Goal: Contribute content

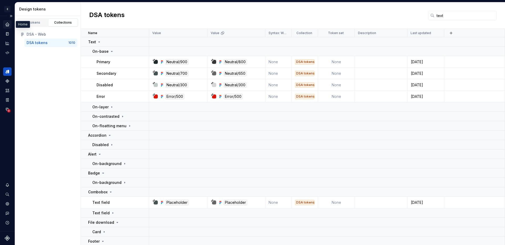
click at [9, 25] on icon "Home" at bounding box center [7, 24] width 3 height 3
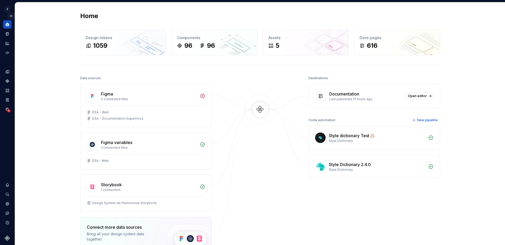
click at [9, 15] on button "Expand sidebar" at bounding box center [10, 15] width 7 height 7
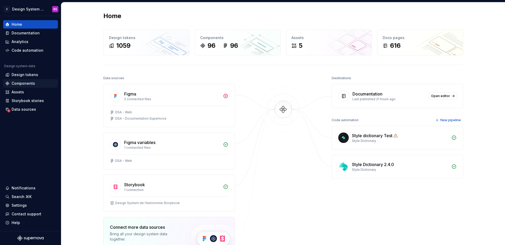
click at [19, 83] on div "Components" at bounding box center [23, 83] width 23 height 5
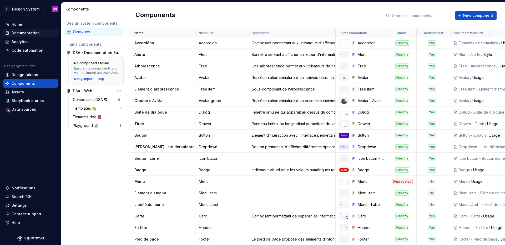
click at [23, 31] on div "Documentation" at bounding box center [26, 32] width 28 height 5
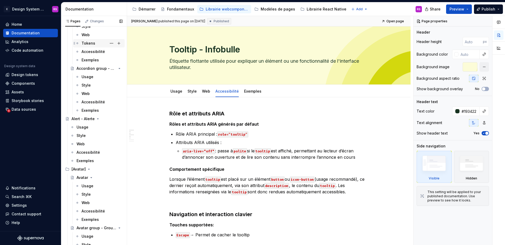
scroll to position [164, 0]
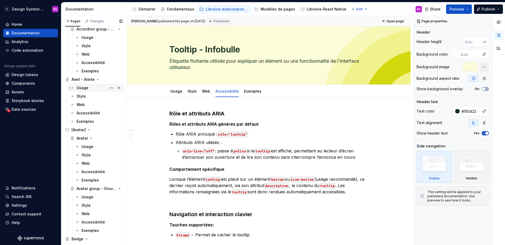
click at [88, 89] on div "Usage" at bounding box center [82, 87] width 12 height 5
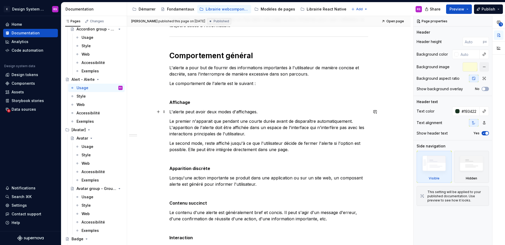
scroll to position [355, 0]
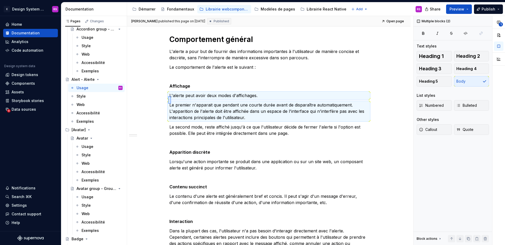
type textarea "*"
drag, startPoint x: 168, startPoint y: 96, endPoint x: 214, endPoint y: 119, distance: 51.6
click at [214, 119] on div "[PERSON_NAME] published this page on [DATE] Published Open page Alert - [PERSON…" at bounding box center [270, 131] width 286 height 230
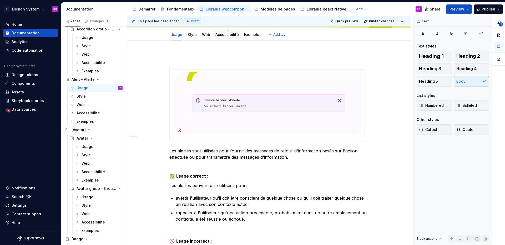
scroll to position [0, 0]
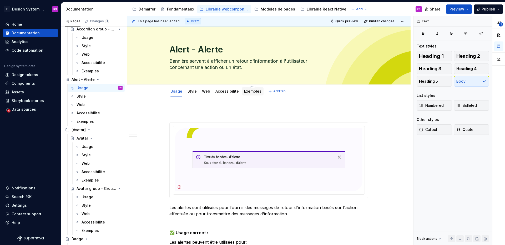
type textarea "*"
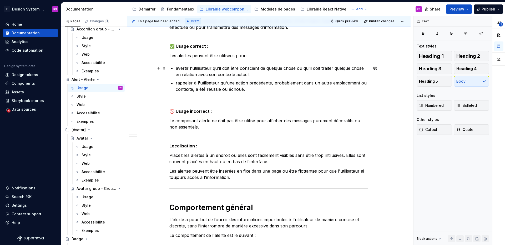
scroll to position [268, 0]
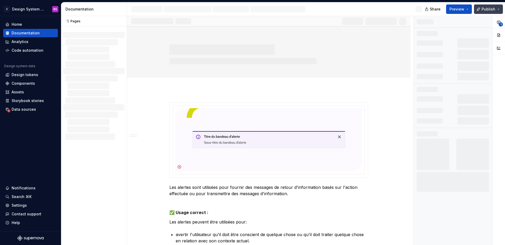
click at [486, 9] on span "Publish" at bounding box center [488, 9] width 14 height 5
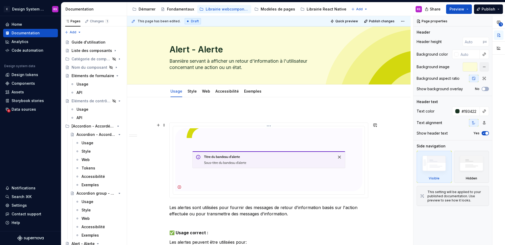
scroll to position [330, 0]
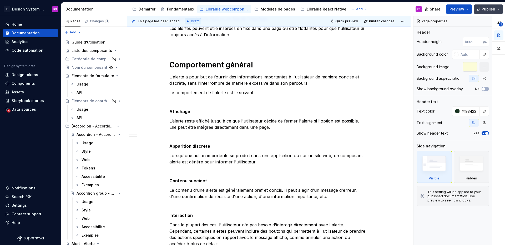
click at [490, 11] on span "Publish" at bounding box center [488, 9] width 14 height 5
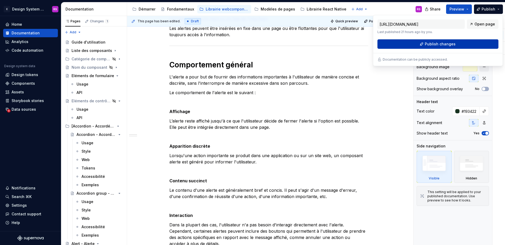
click at [428, 42] on span "Publish changes" at bounding box center [439, 44] width 31 height 5
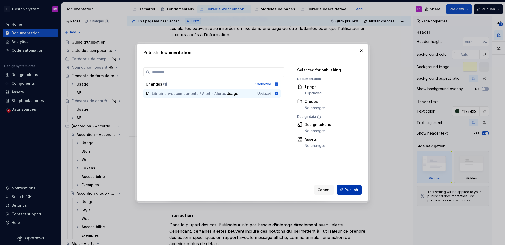
click at [349, 192] on span "Publish" at bounding box center [351, 190] width 14 height 5
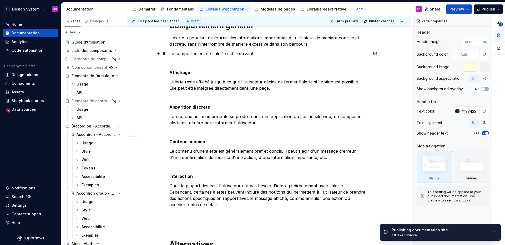
scroll to position [370, 0]
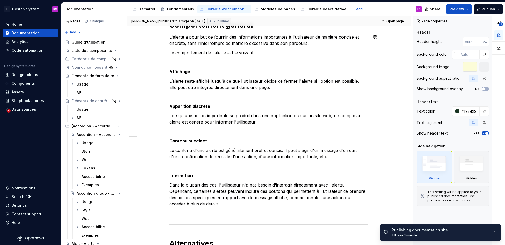
type textarea "*"
